Goal: Task Accomplishment & Management: Complete application form

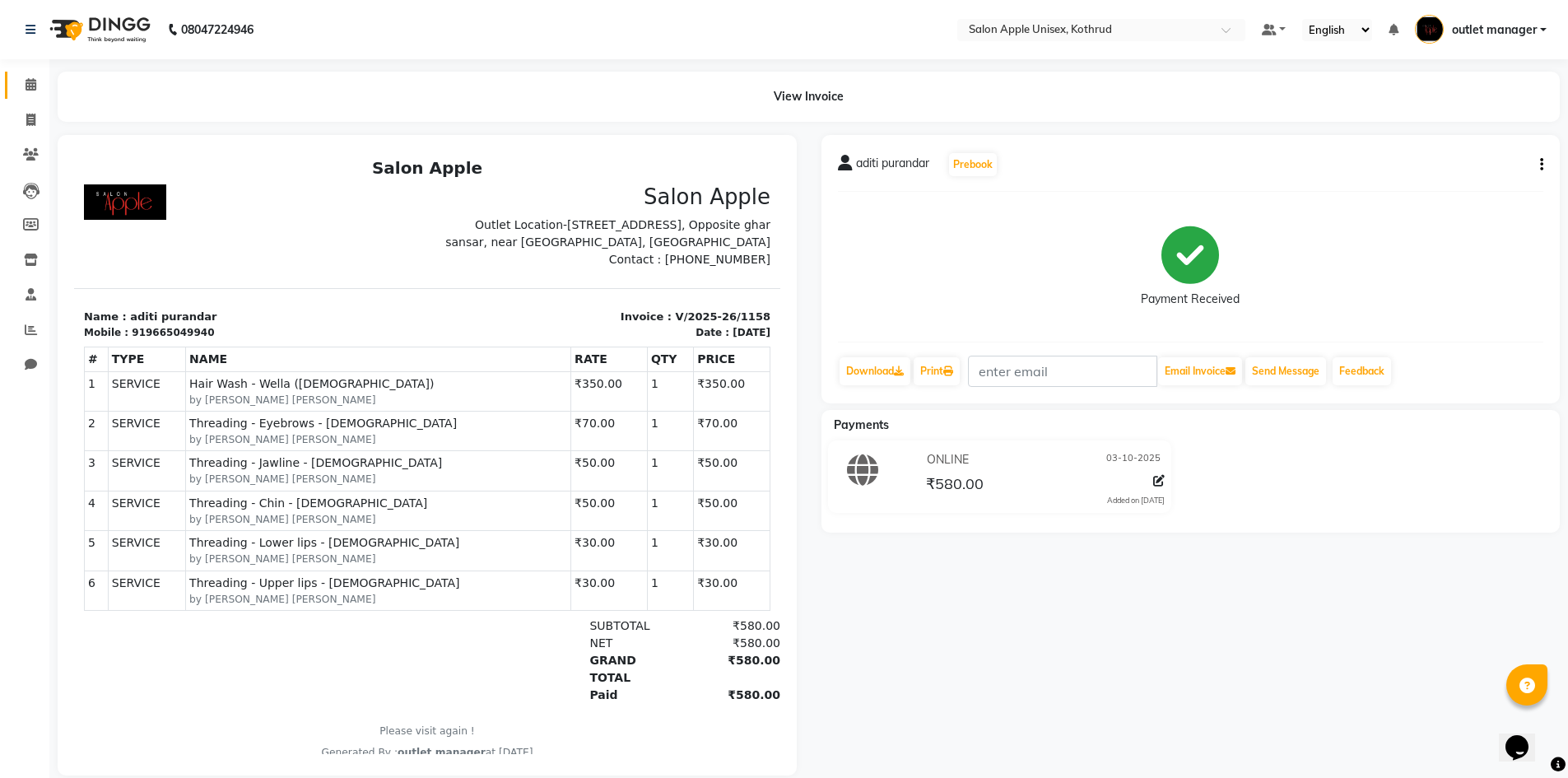
click at [36, 77] on span at bounding box center [31, 85] width 29 height 19
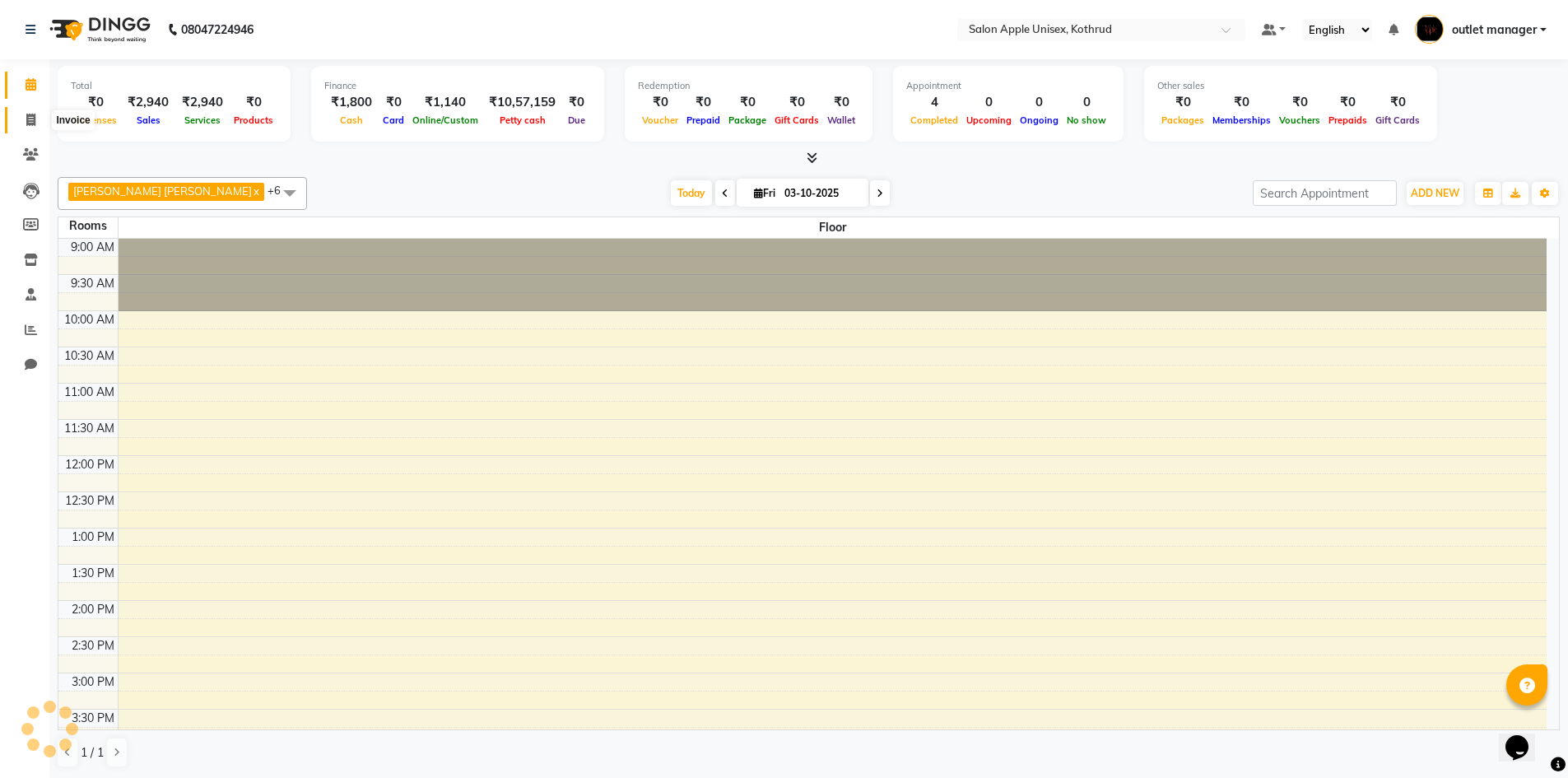
click at [24, 120] on span at bounding box center [31, 121] width 29 height 19
select select "service"
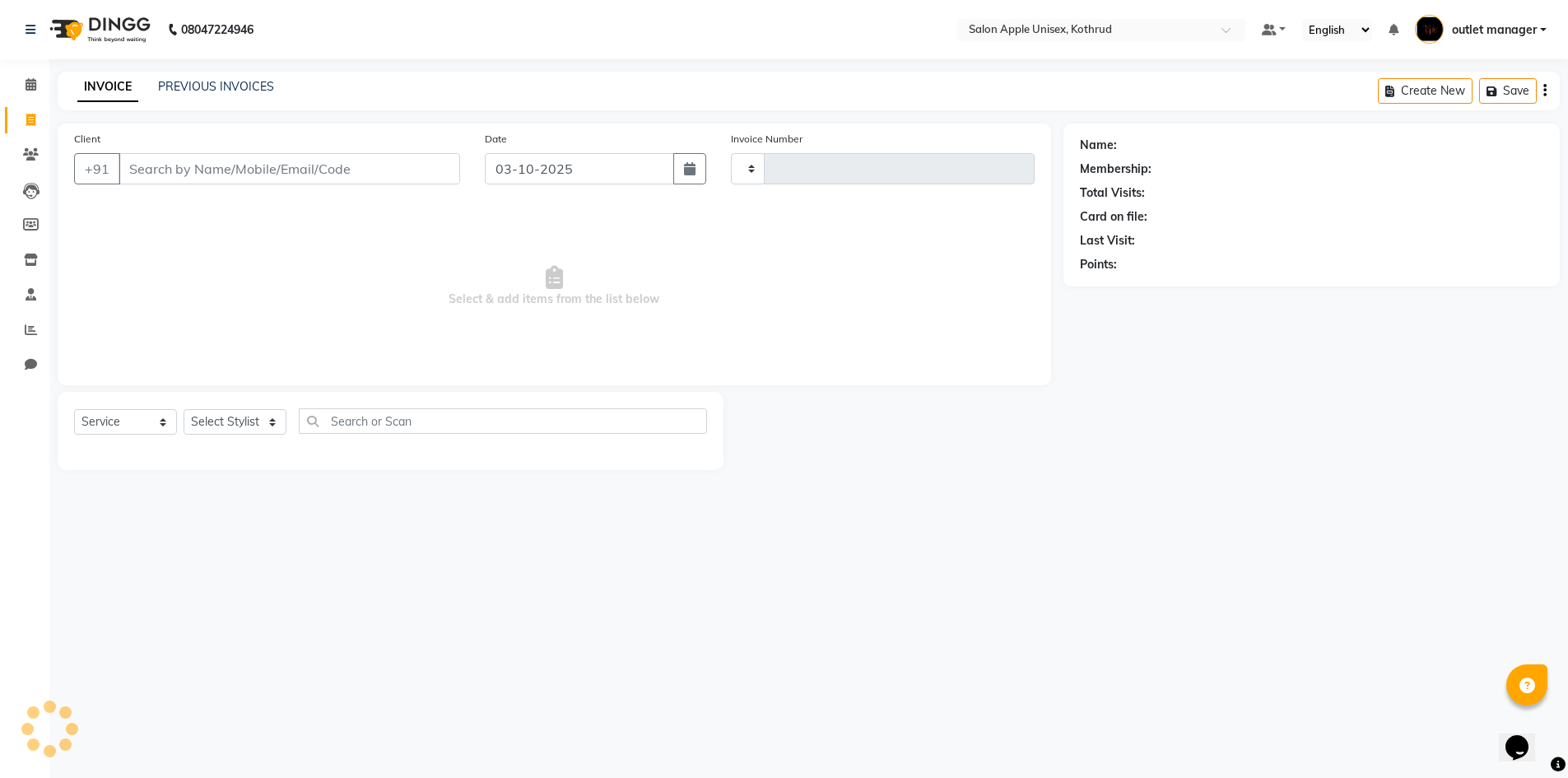
type input "1159"
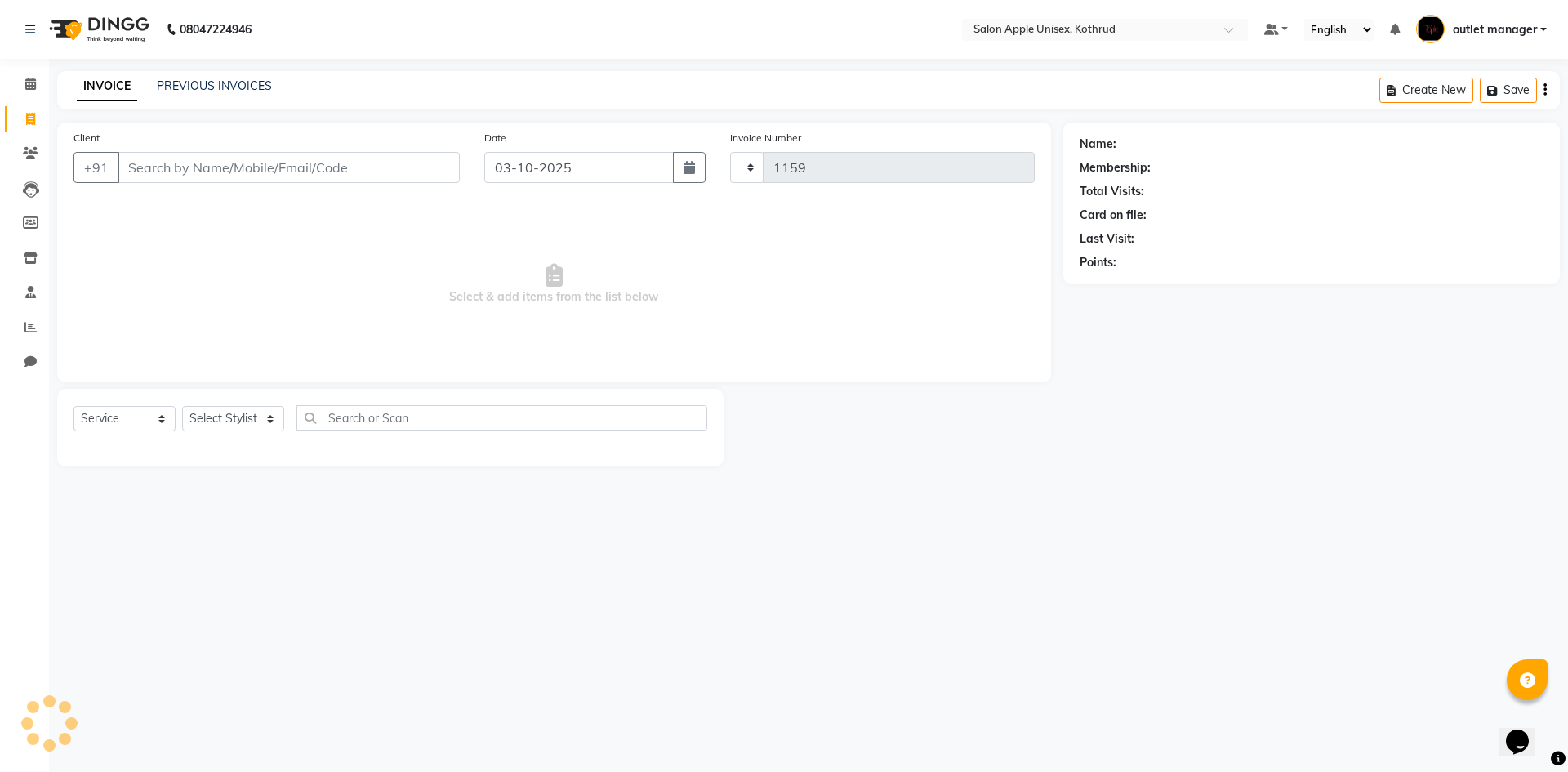
select select "139"
click at [234, 92] on link "PREVIOUS INVOICES" at bounding box center [214, 85] width 115 height 14
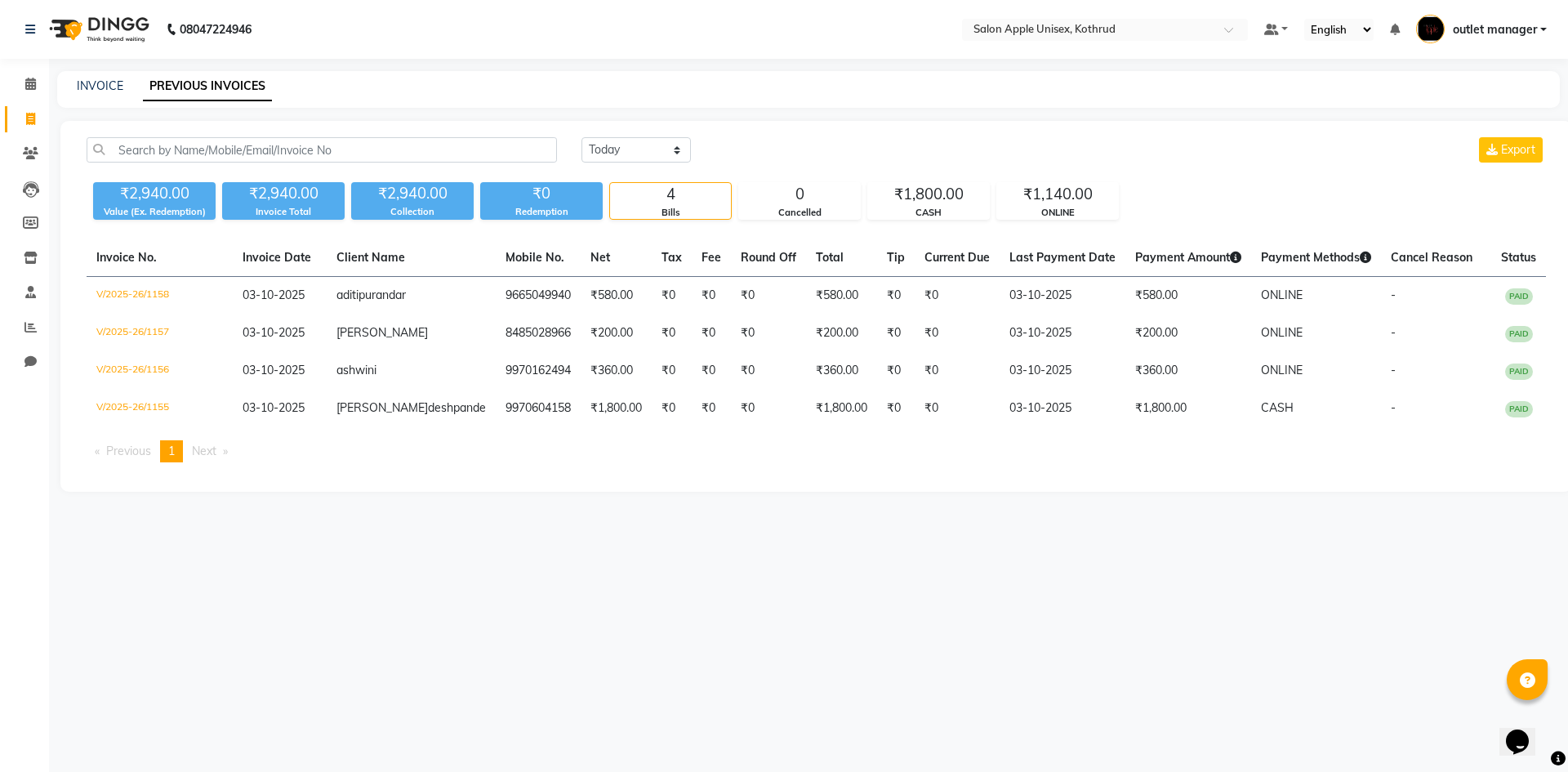
click at [956, 629] on div "08047224946 Select Location × Salon Apple Unisex, Kothrud Default Panel My Pane…" at bounding box center [784, 386] width 1568 height 772
drag, startPoint x: 31, startPoint y: 116, endPoint x: 77, endPoint y: 116, distance: 46.0
click at [31, 116] on icon at bounding box center [30, 118] width 9 height 12
select select "service"
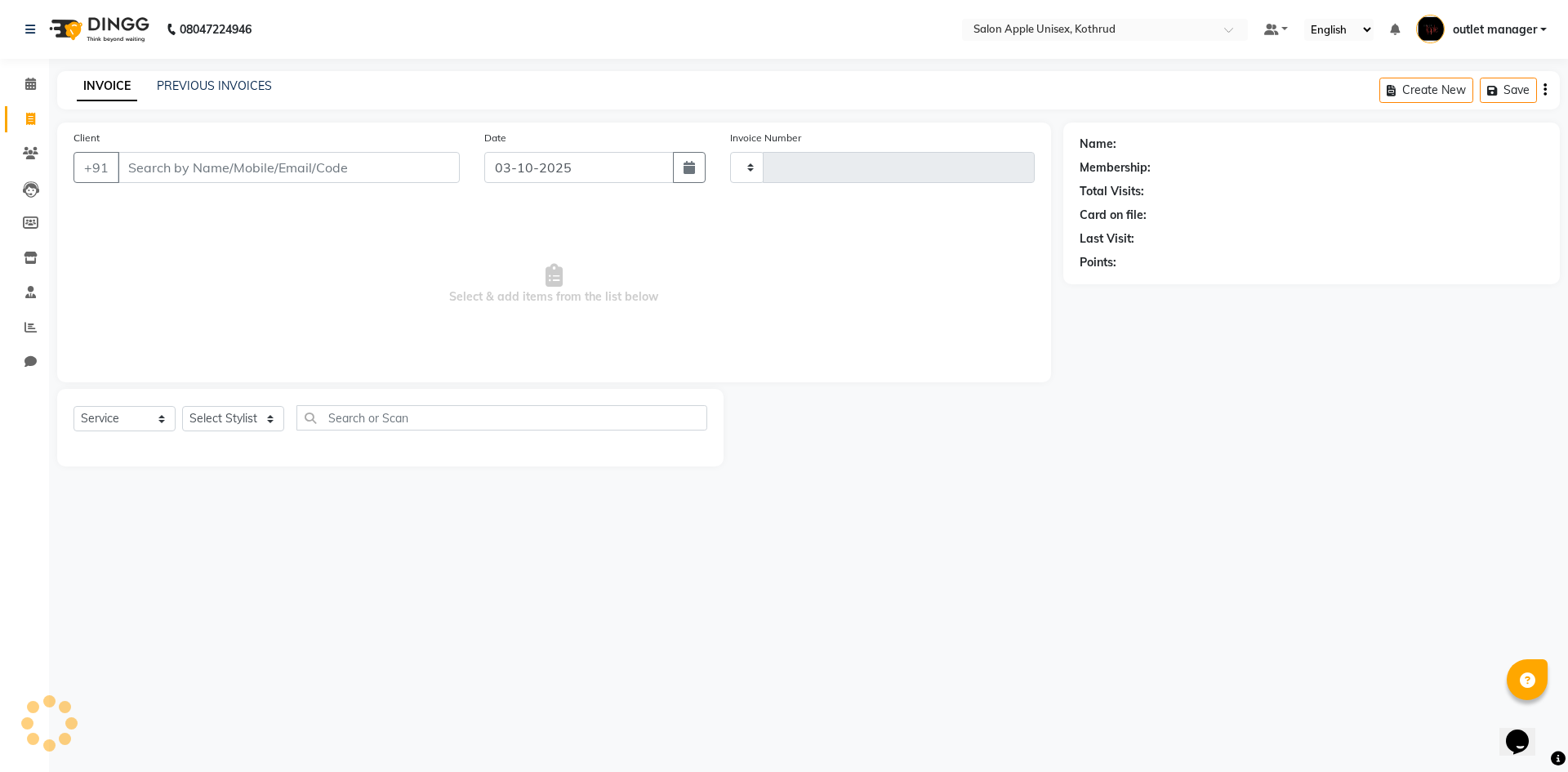
type input "1159"
select select "139"
click at [211, 156] on input "Client" at bounding box center [288, 167] width 342 height 31
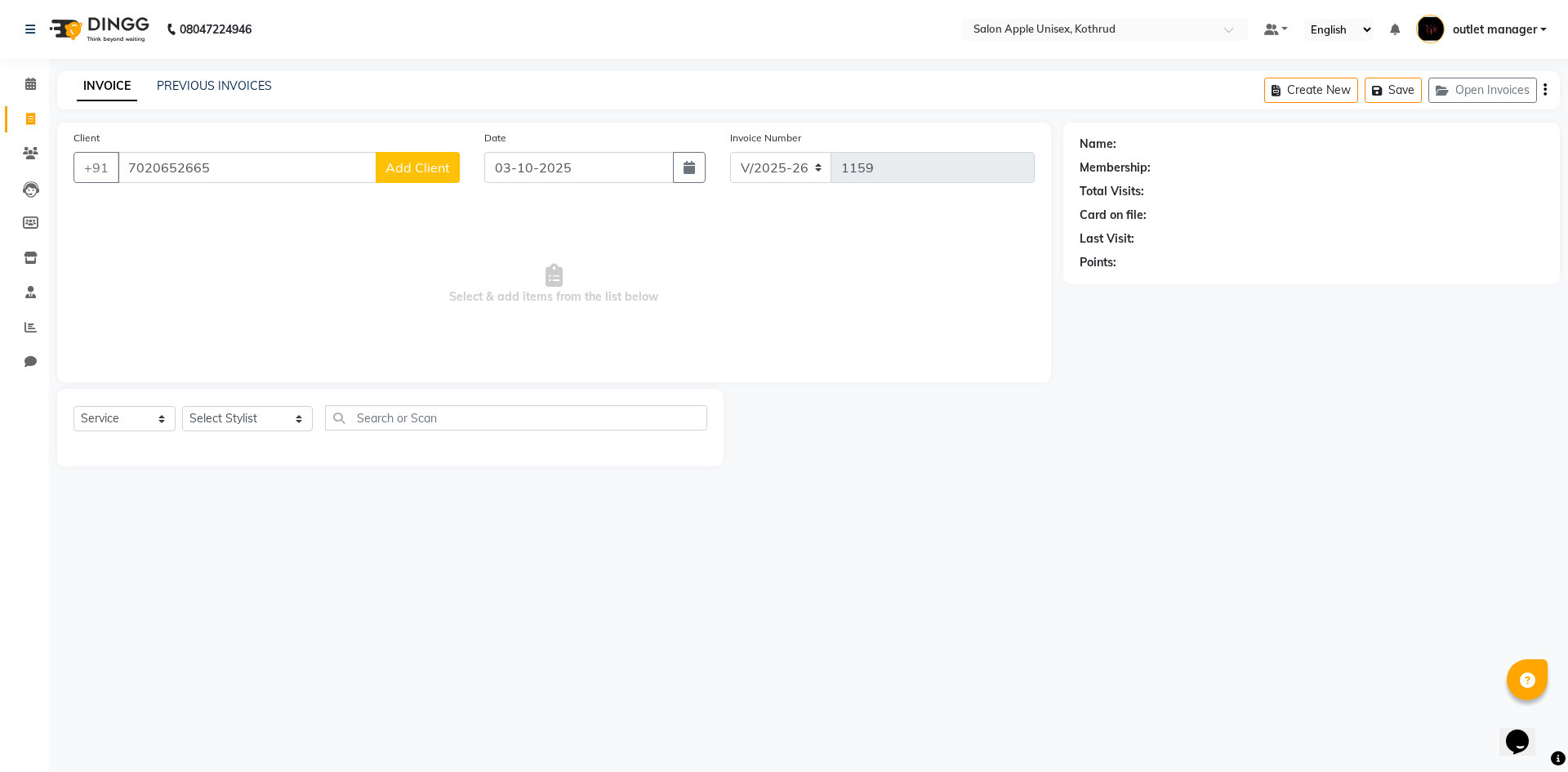
type input "7020652665"
click at [430, 155] on button "Add Client" at bounding box center [417, 167] width 84 height 31
select select "22"
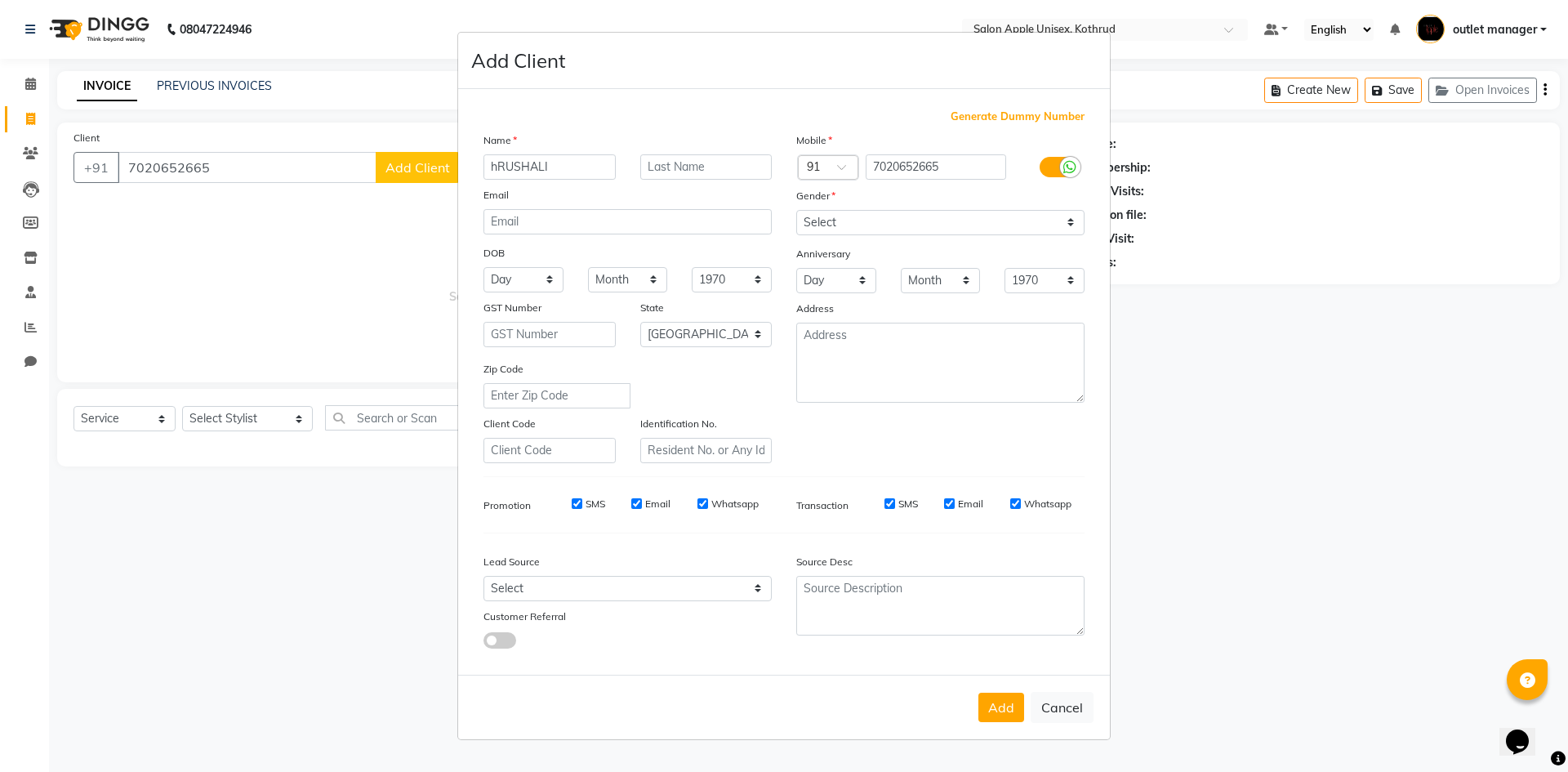
click at [499, 164] on input "hRUSHALI" at bounding box center [549, 167] width 132 height 26
type input "HRUSHALI"
click at [817, 222] on select "Select [DEMOGRAPHIC_DATA] [DEMOGRAPHIC_DATA] Other Prefer Not To Say" at bounding box center [940, 222] width 288 height 26
select select "[DEMOGRAPHIC_DATA]"
click at [796, 210] on select "Select [DEMOGRAPHIC_DATA] [DEMOGRAPHIC_DATA] Other Prefer Not To Say" at bounding box center [940, 222] width 288 height 26
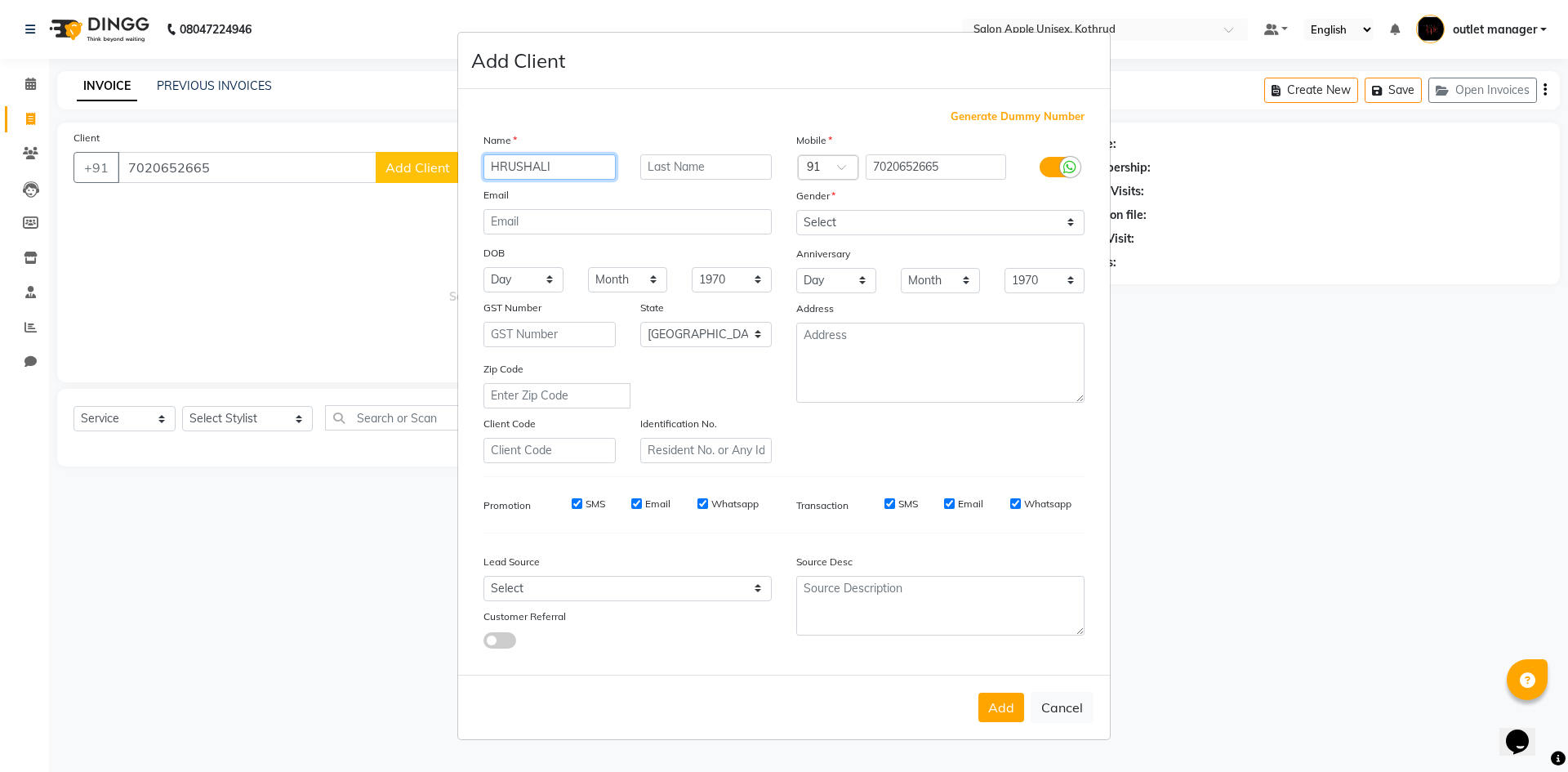
drag, startPoint x: 570, startPoint y: 160, endPoint x: 276, endPoint y: 156, distance: 294.0
click at [276, 156] on ngb-modal-window "Add Client Generate Dummy Number Name HRUSHALI Email DOB Day 01 02 03 04 05 06 …" at bounding box center [784, 386] width 1568 height 772
type input "h"
type input "Hrushali"
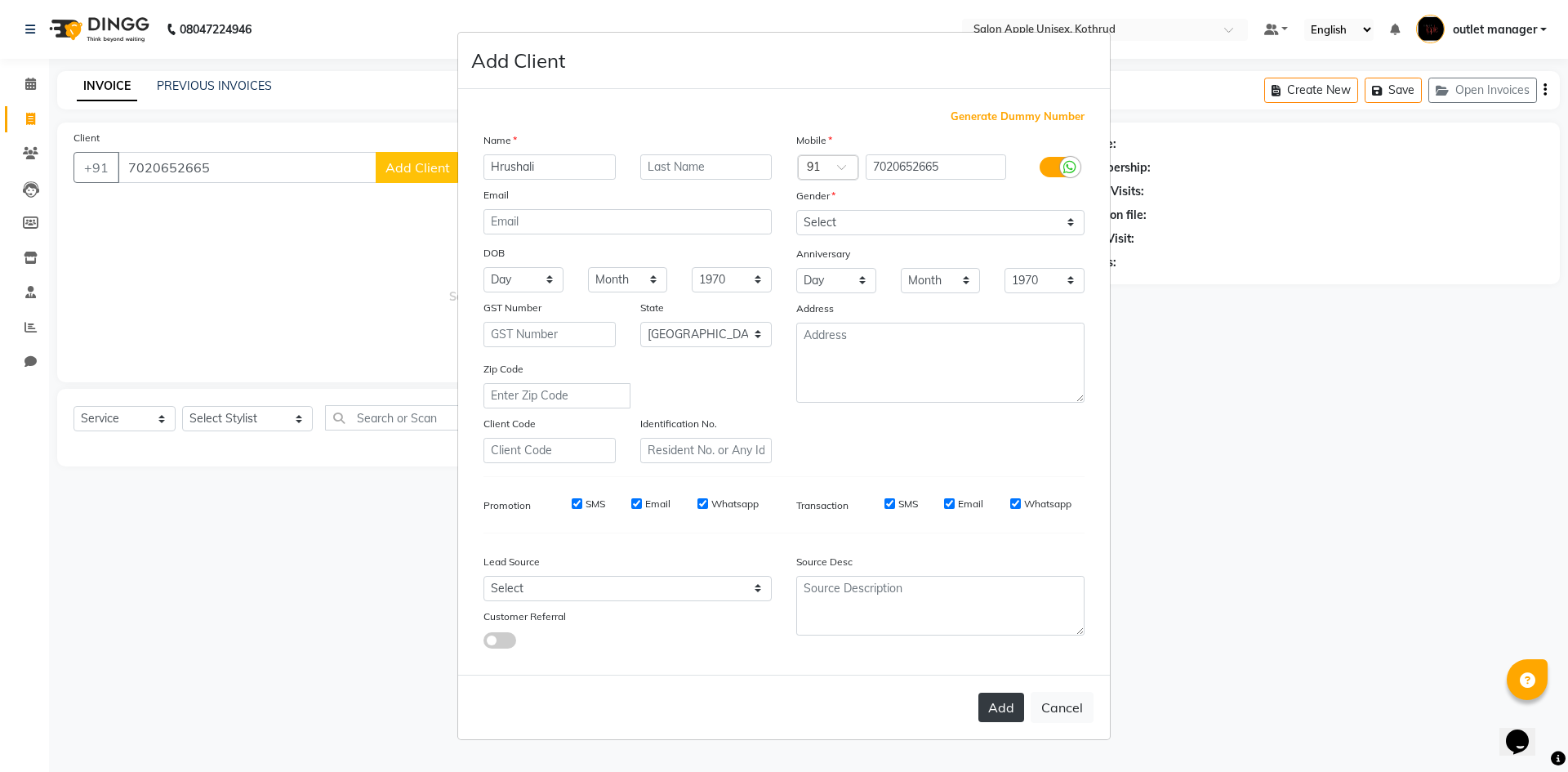
click at [1010, 708] on button "Add" at bounding box center [1001, 706] width 46 height 30
select select
select select "null"
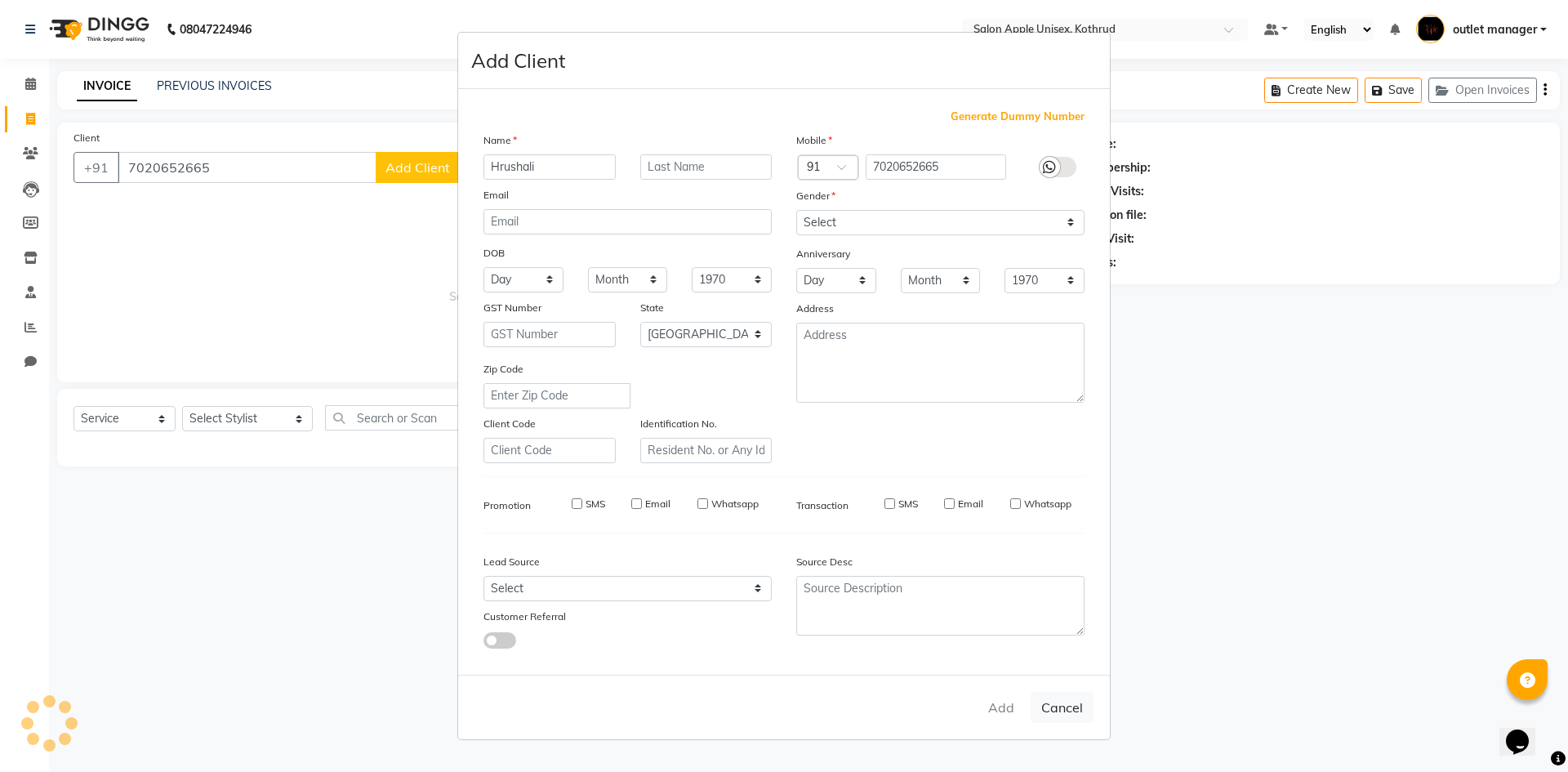
select select
checkbox input "false"
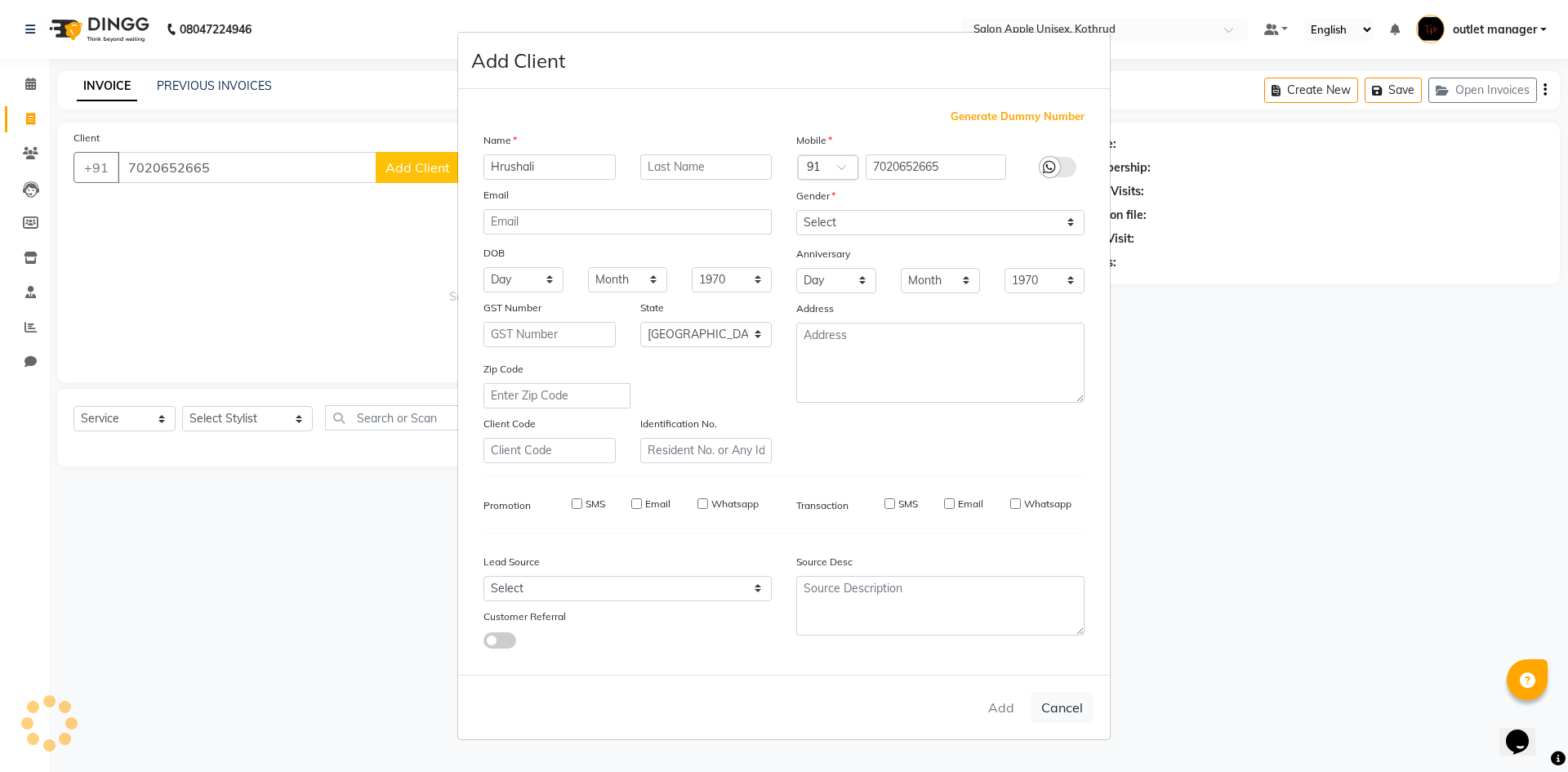
checkbox input "false"
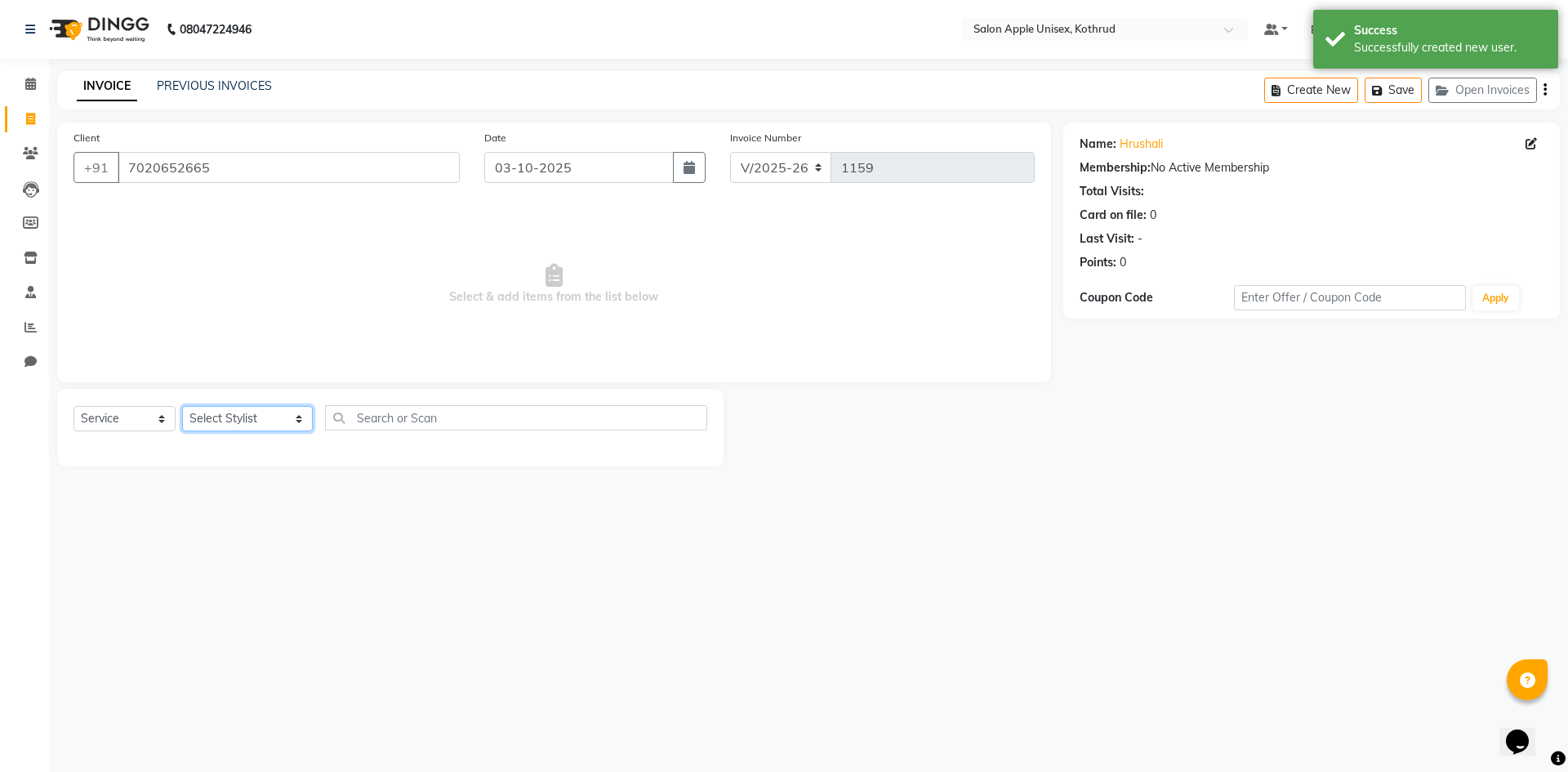
click at [238, 411] on select "Select Stylist [PERSON_NAME] [PERSON_NAME] [PERSON_NAME] outlet manager [PERSON…" at bounding box center [247, 418] width 131 height 26
select select "11064"
click at [182, 406] on select "Select Stylist [PERSON_NAME] [PERSON_NAME] [PERSON_NAME] outlet manager [PERSON…" at bounding box center [247, 418] width 131 height 26
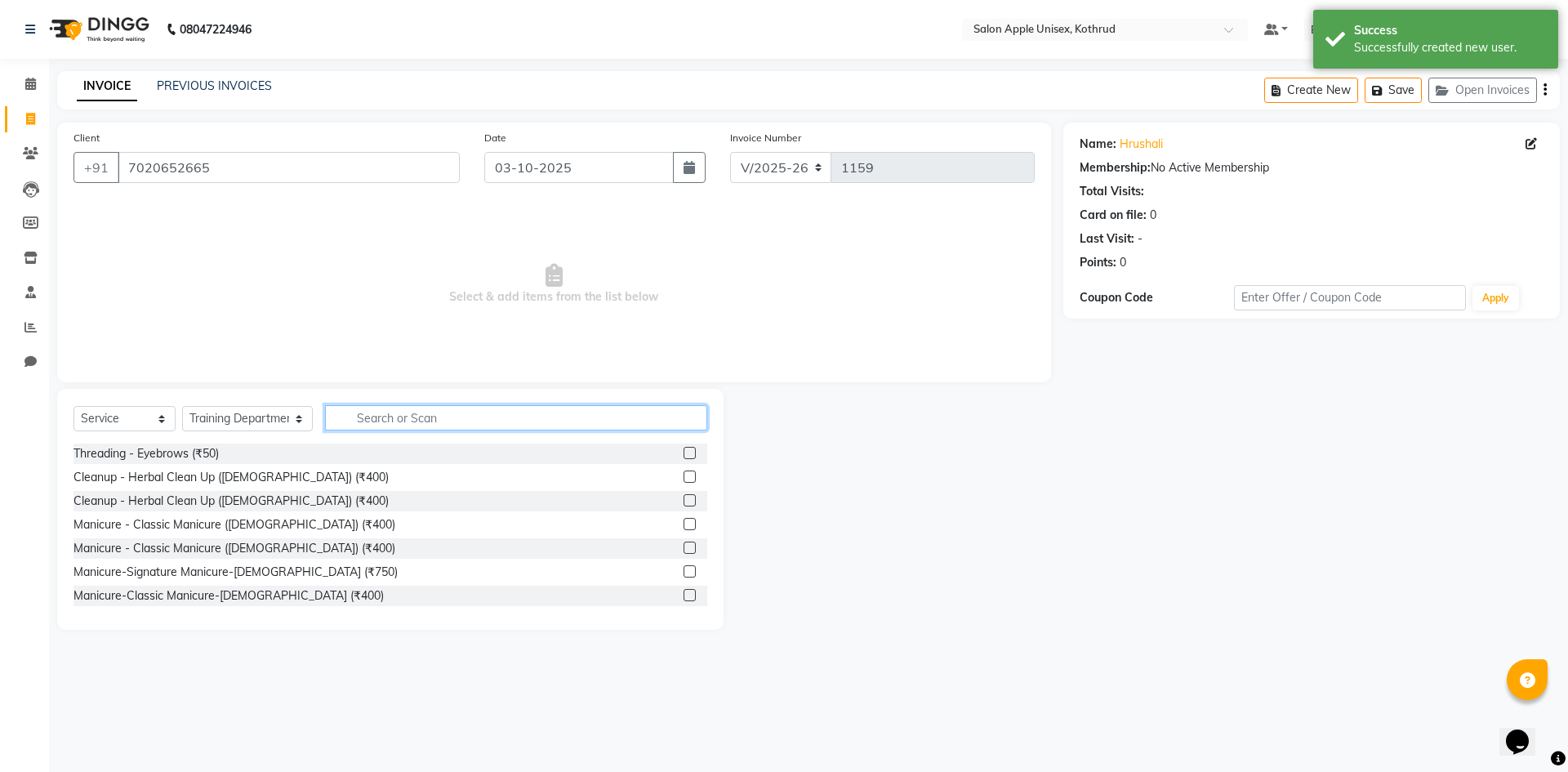
click at [376, 413] on input "text" at bounding box center [516, 417] width 382 height 26
type input "70"
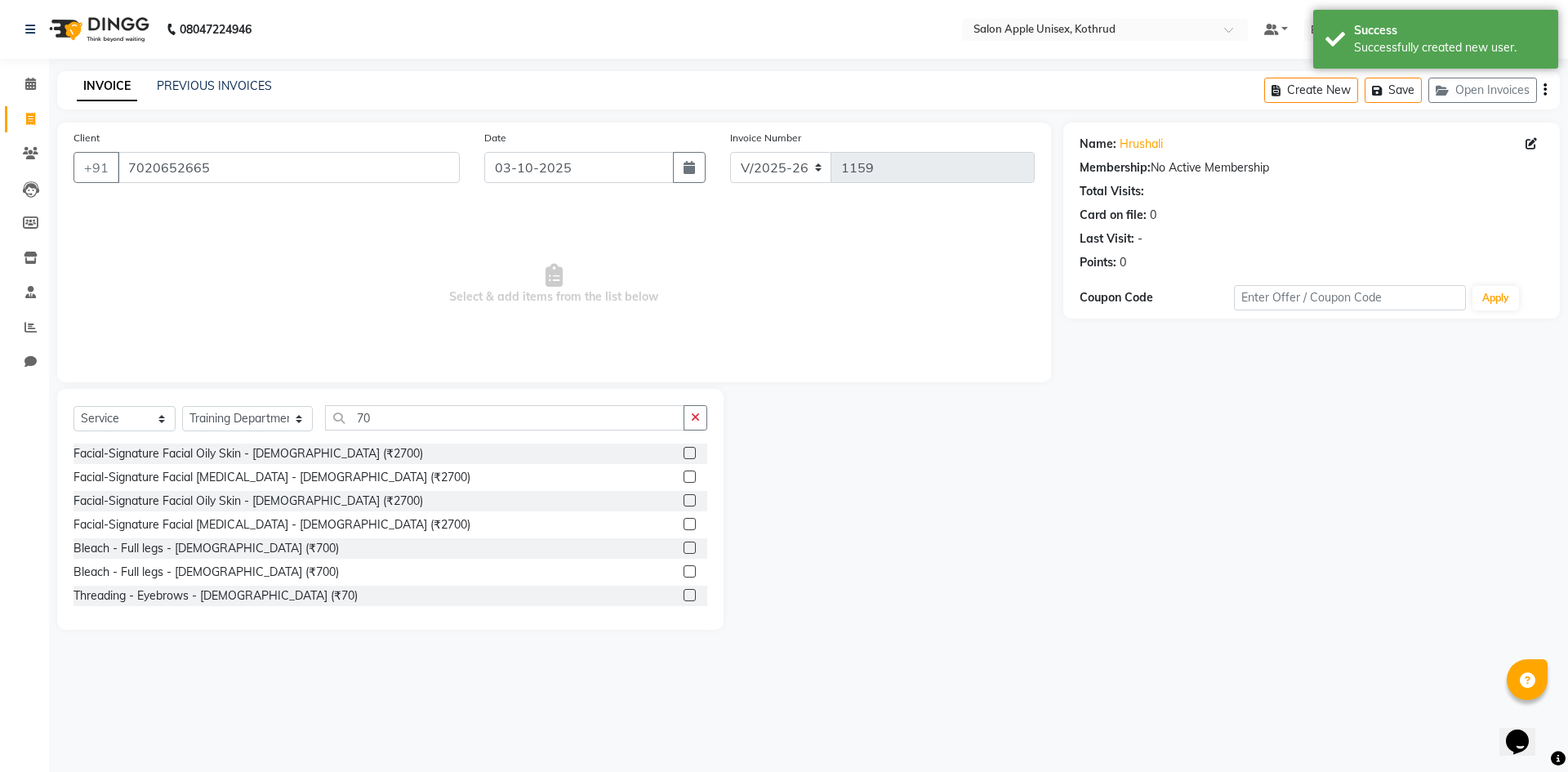
click at [683, 597] on label at bounding box center [689, 595] width 12 height 12
click at [683, 597] on input "checkbox" at bounding box center [688, 595] width 10 height 10
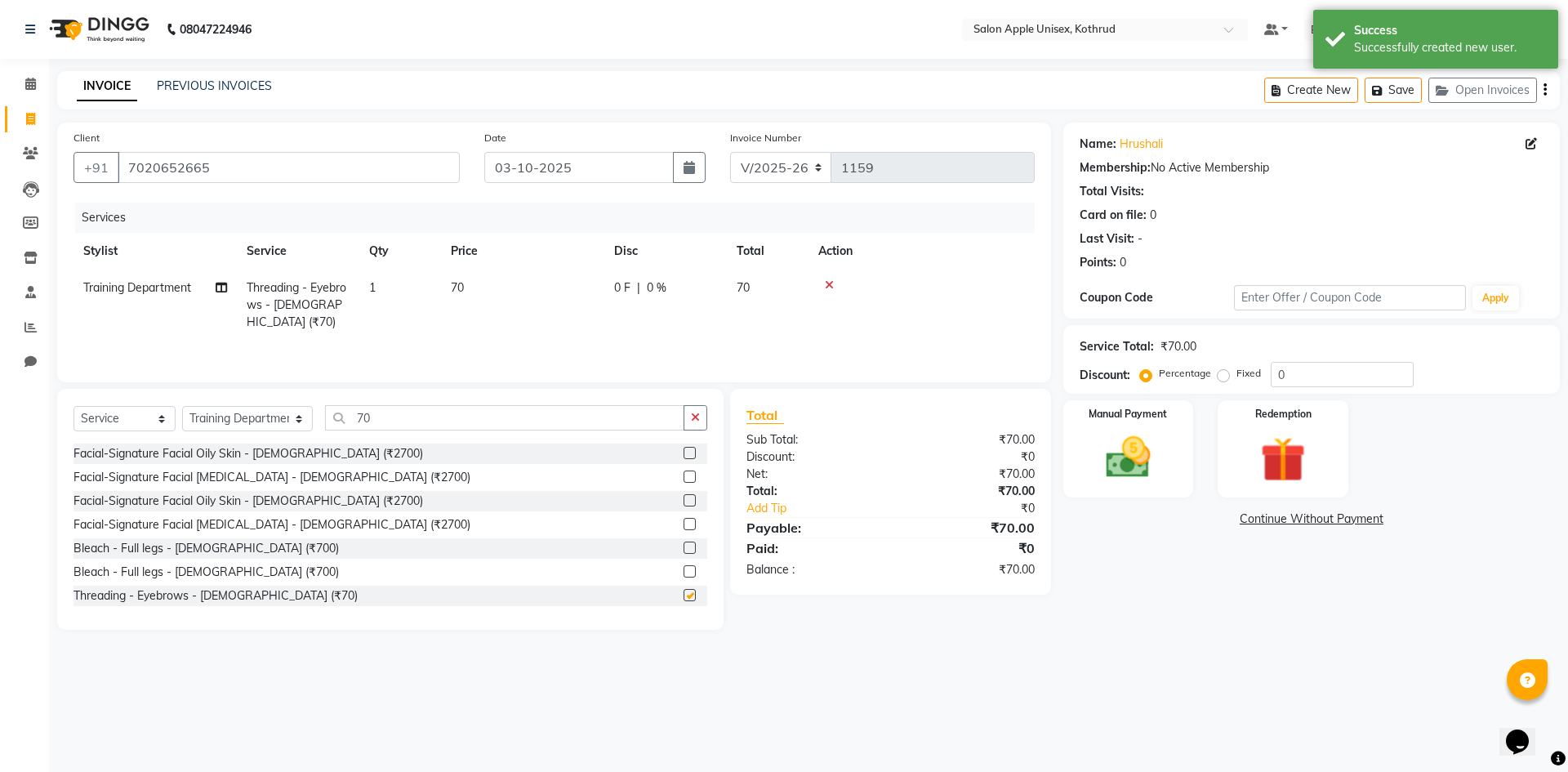
checkbox input "false"
click at [1208, 437] on div "Manual Payment Redemption" at bounding box center [1311, 449] width 521 height 97
click at [1153, 442] on img at bounding box center [1129, 457] width 76 height 54
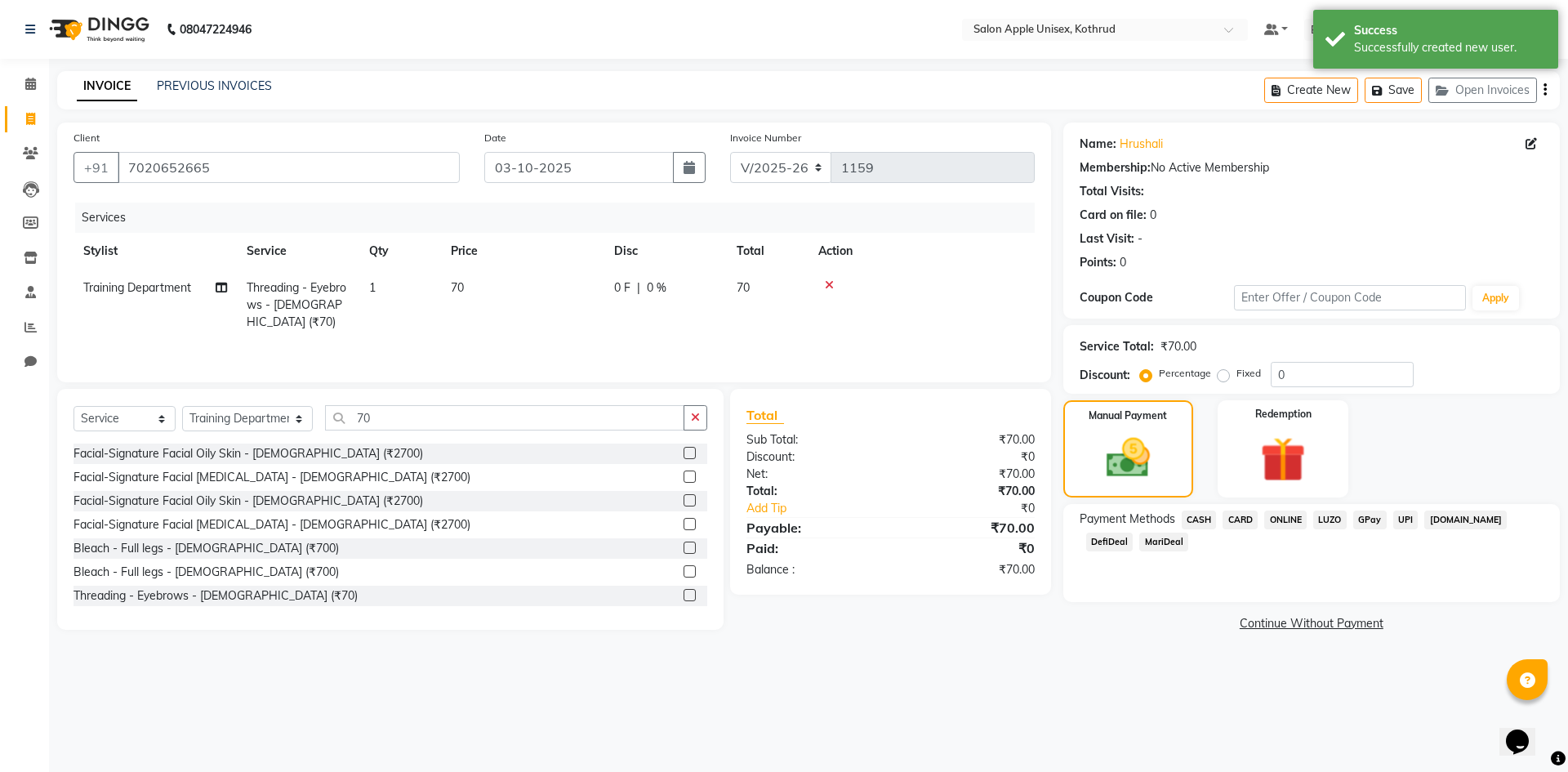
click at [1276, 522] on span "ONLINE" at bounding box center [1285, 519] width 43 height 19
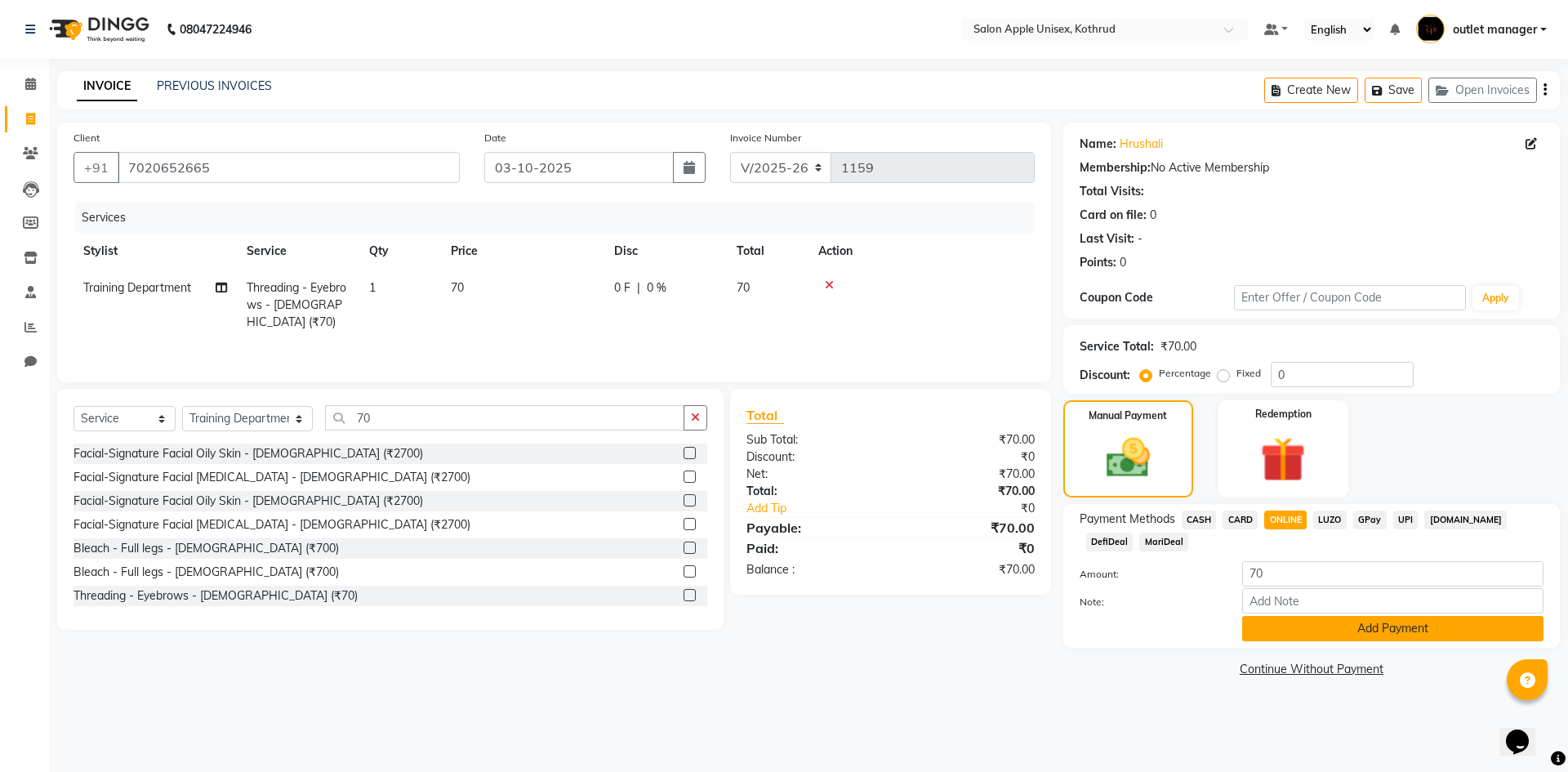
click at [1398, 629] on button "Add Payment" at bounding box center [1393, 628] width 301 height 26
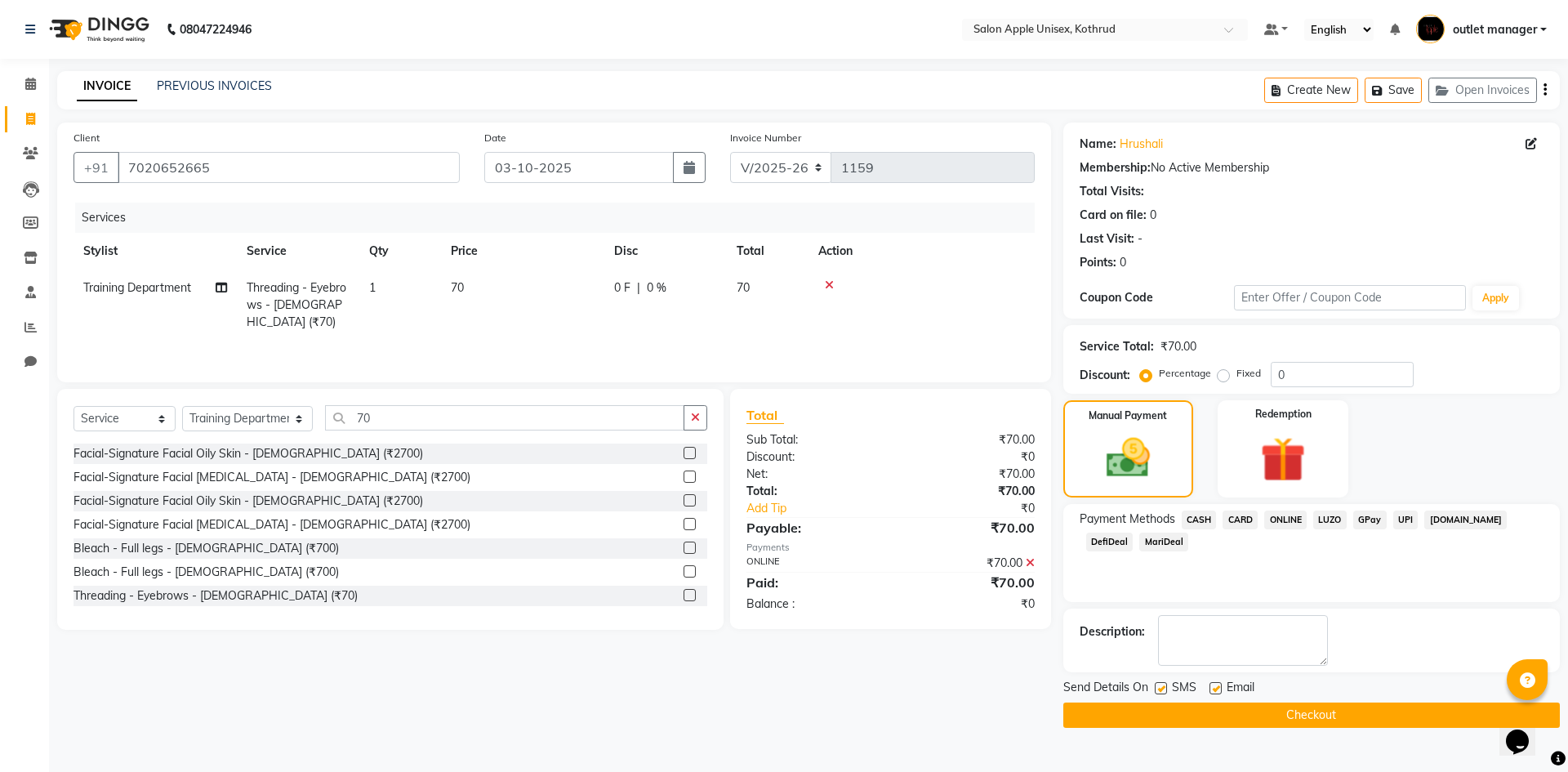
click at [1342, 715] on button "Checkout" at bounding box center [1311, 715] width 497 height 26
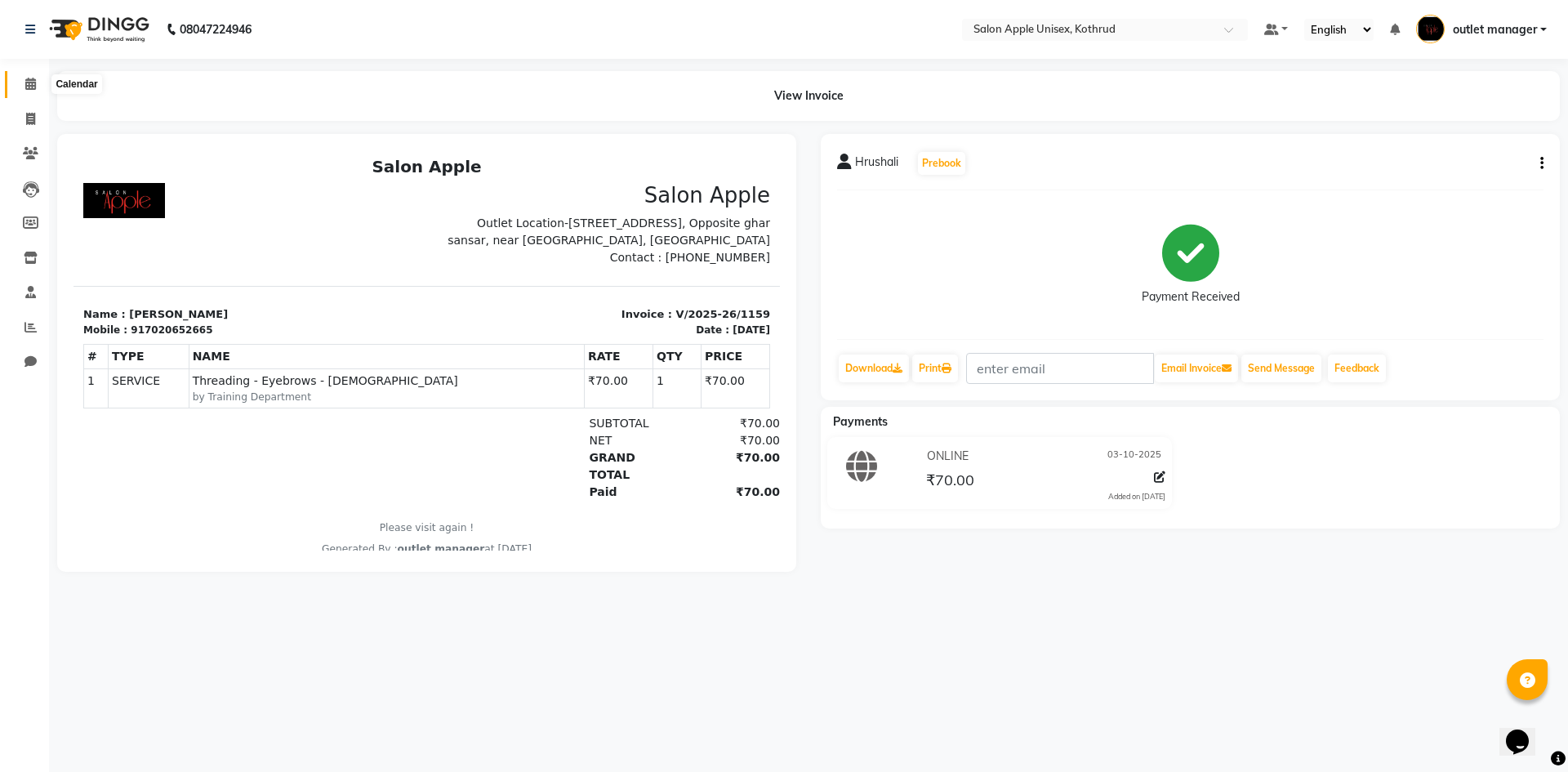
click at [29, 83] on icon at bounding box center [31, 83] width 10 height 12
